Goal: Information Seeking & Learning: Learn about a topic

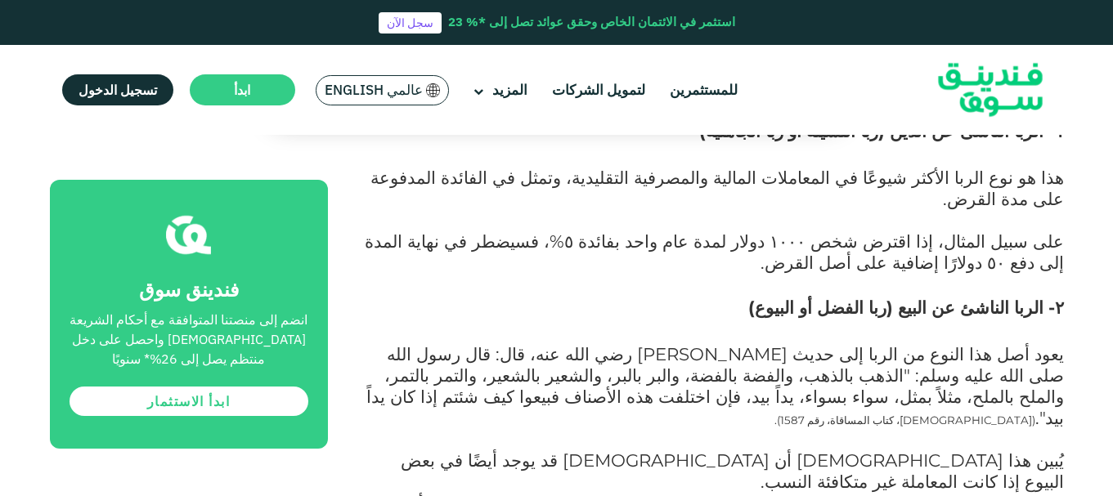
scroll to position [1390, 0]
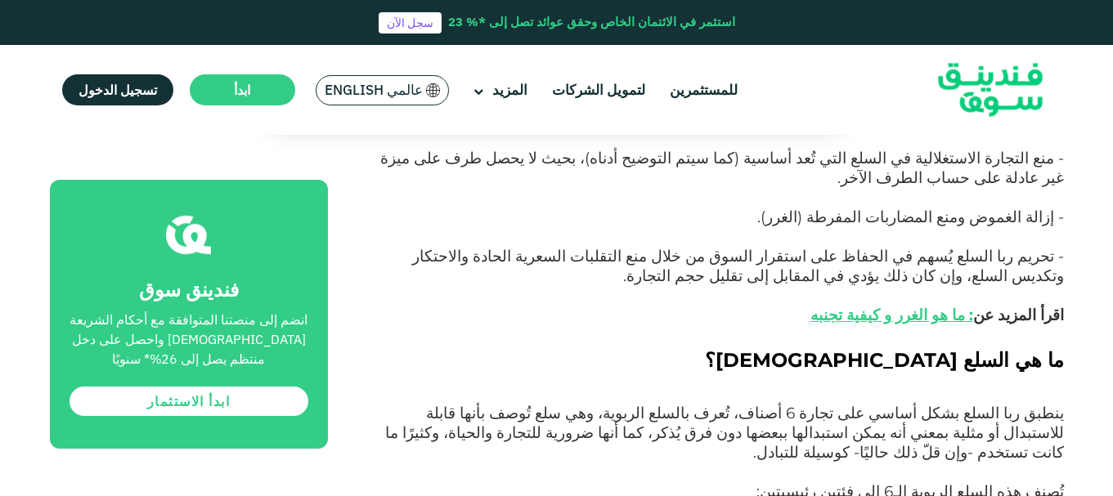
scroll to position [1063, 0]
